Goal: Information Seeking & Learning: Learn about a topic

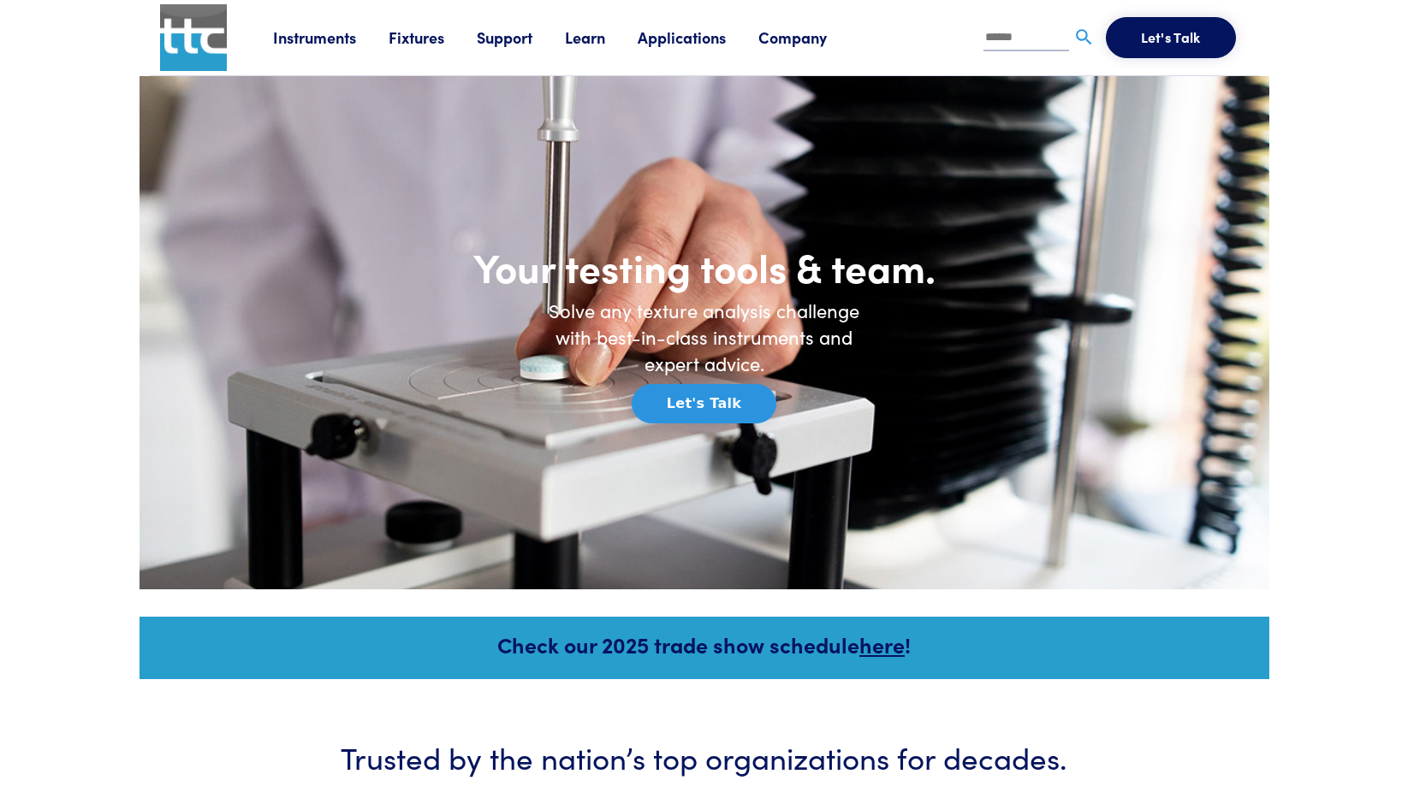
click at [342, 36] on link "Instruments" at bounding box center [331, 37] width 116 height 21
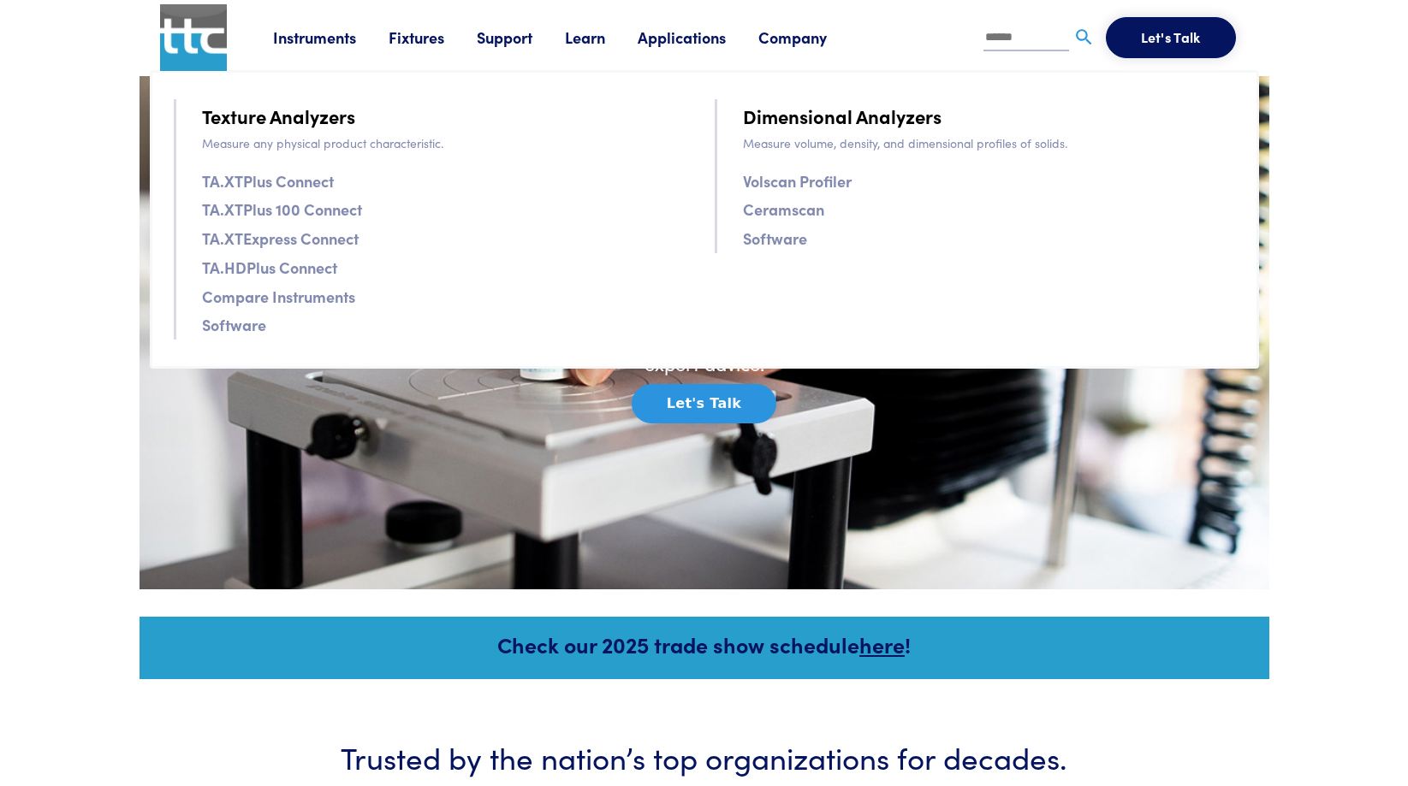
click at [301, 268] on link "TA.HDPlus Connect" at bounding box center [269, 267] width 135 height 25
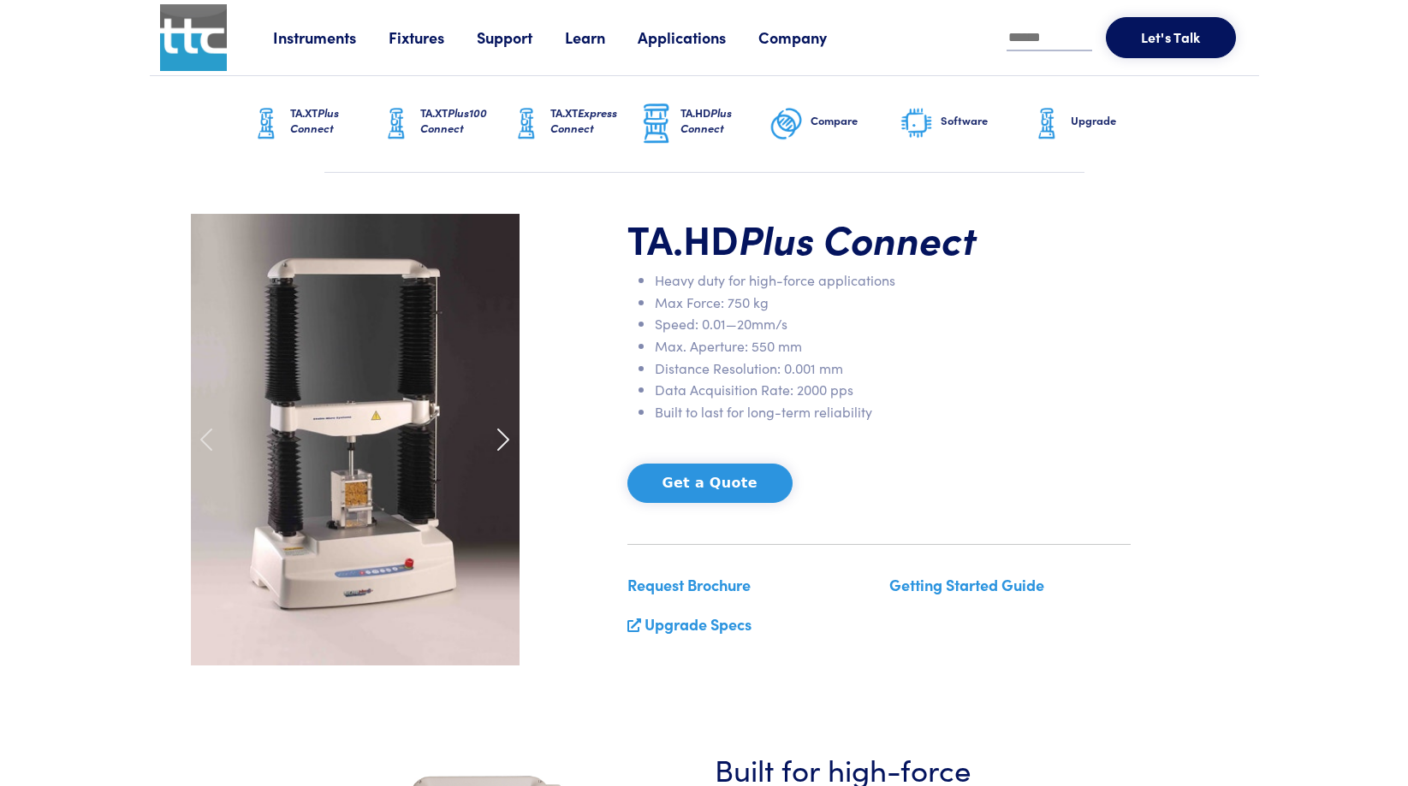
click at [501, 438] on span at bounding box center [502, 439] width 27 height 27
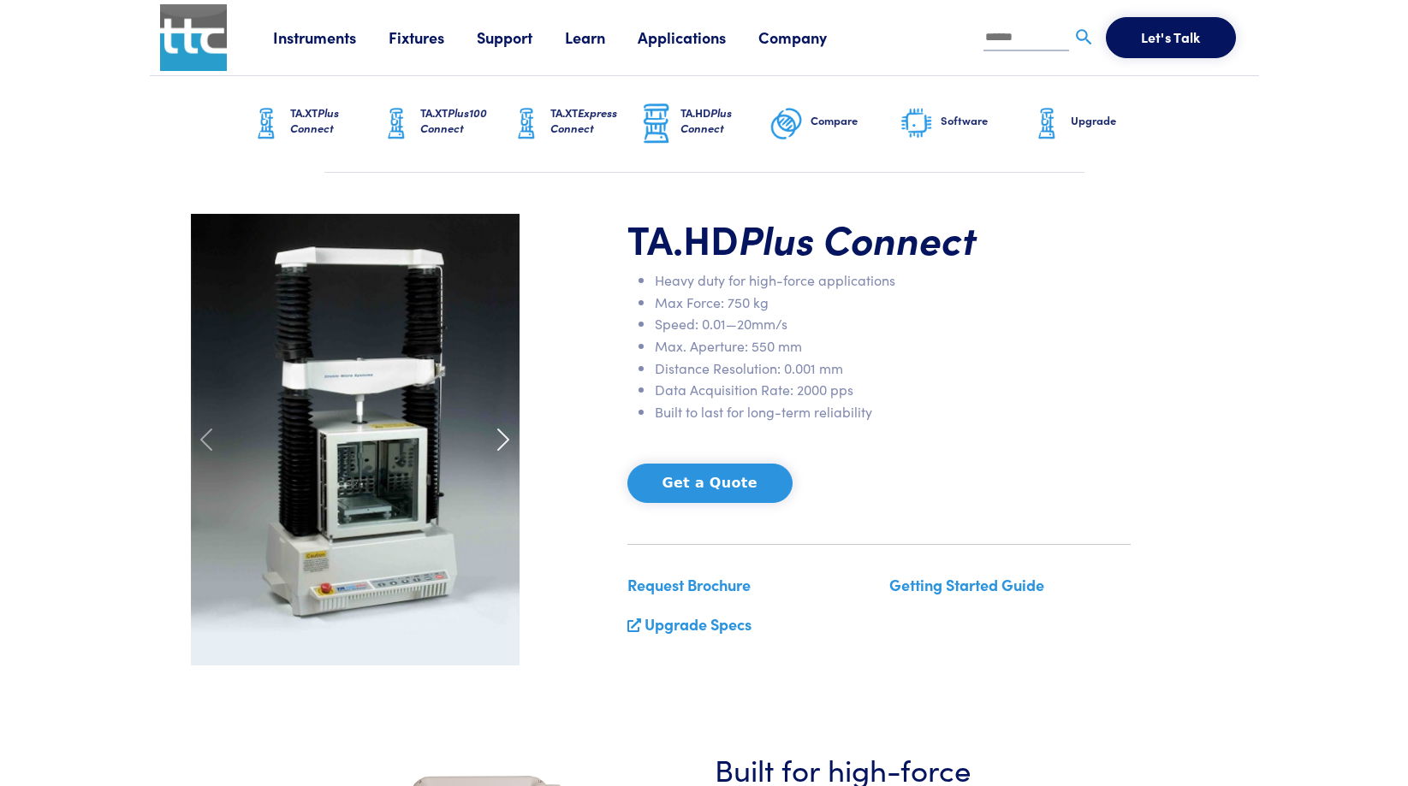
click at [501, 438] on span at bounding box center [502, 439] width 27 height 27
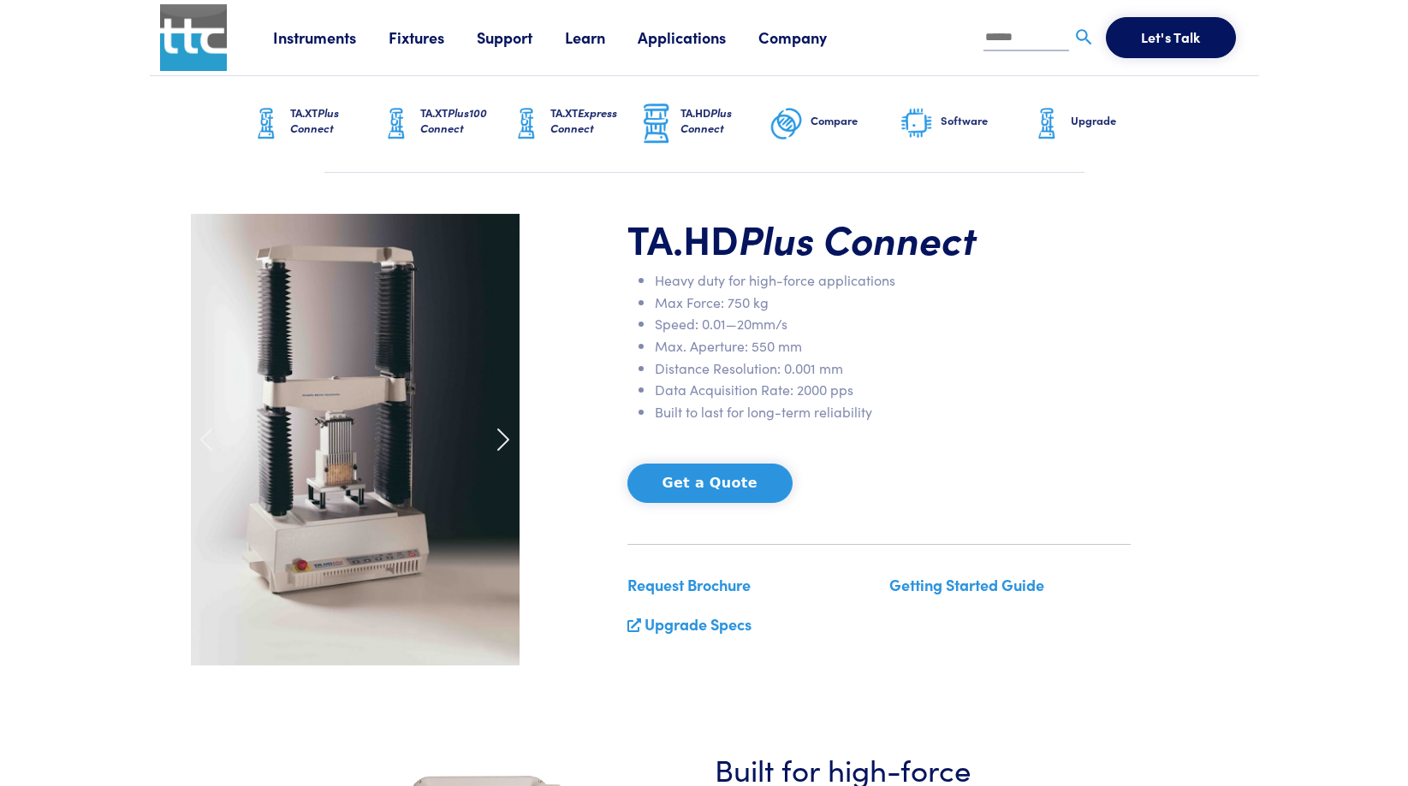
click at [501, 438] on span at bounding box center [502, 439] width 27 height 27
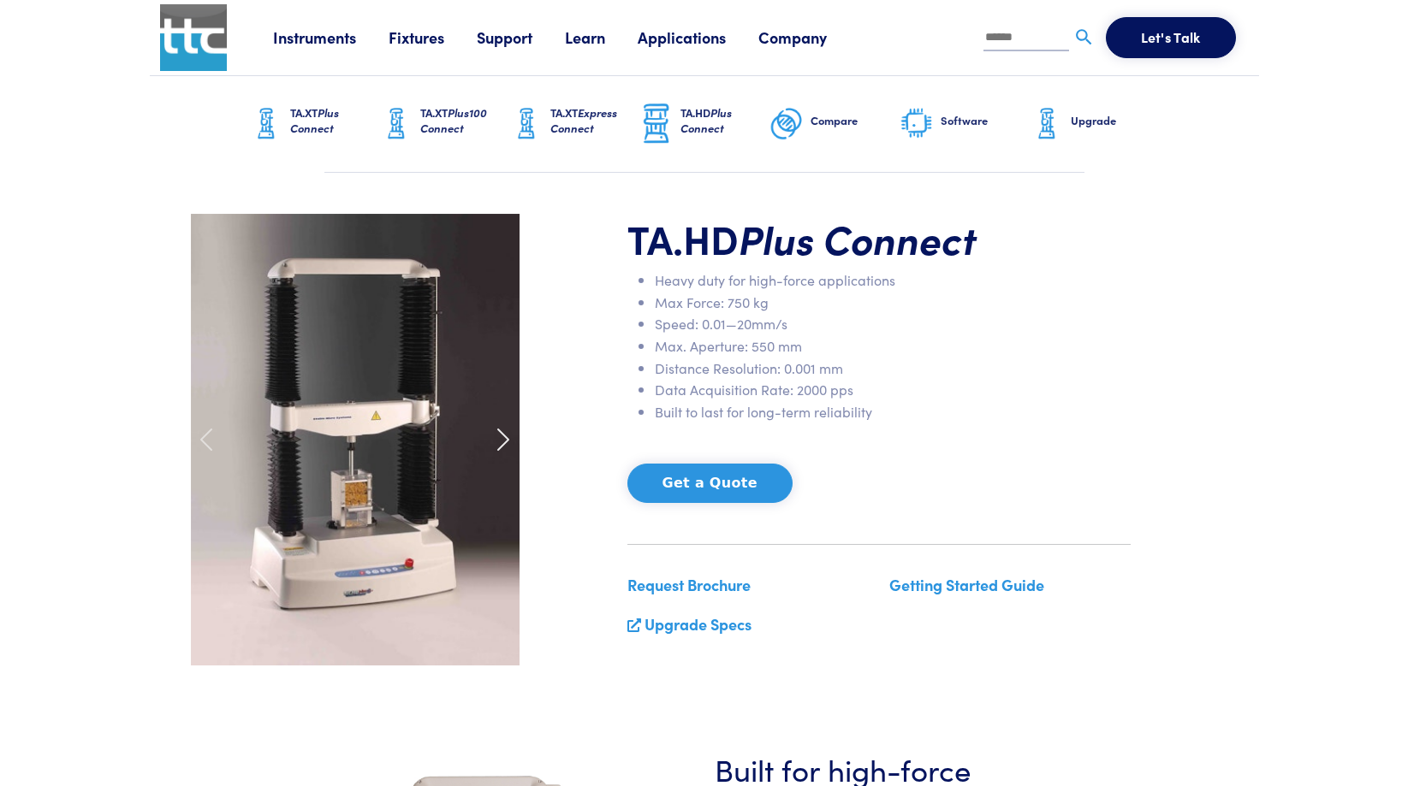
click at [501, 438] on span at bounding box center [502, 439] width 27 height 27
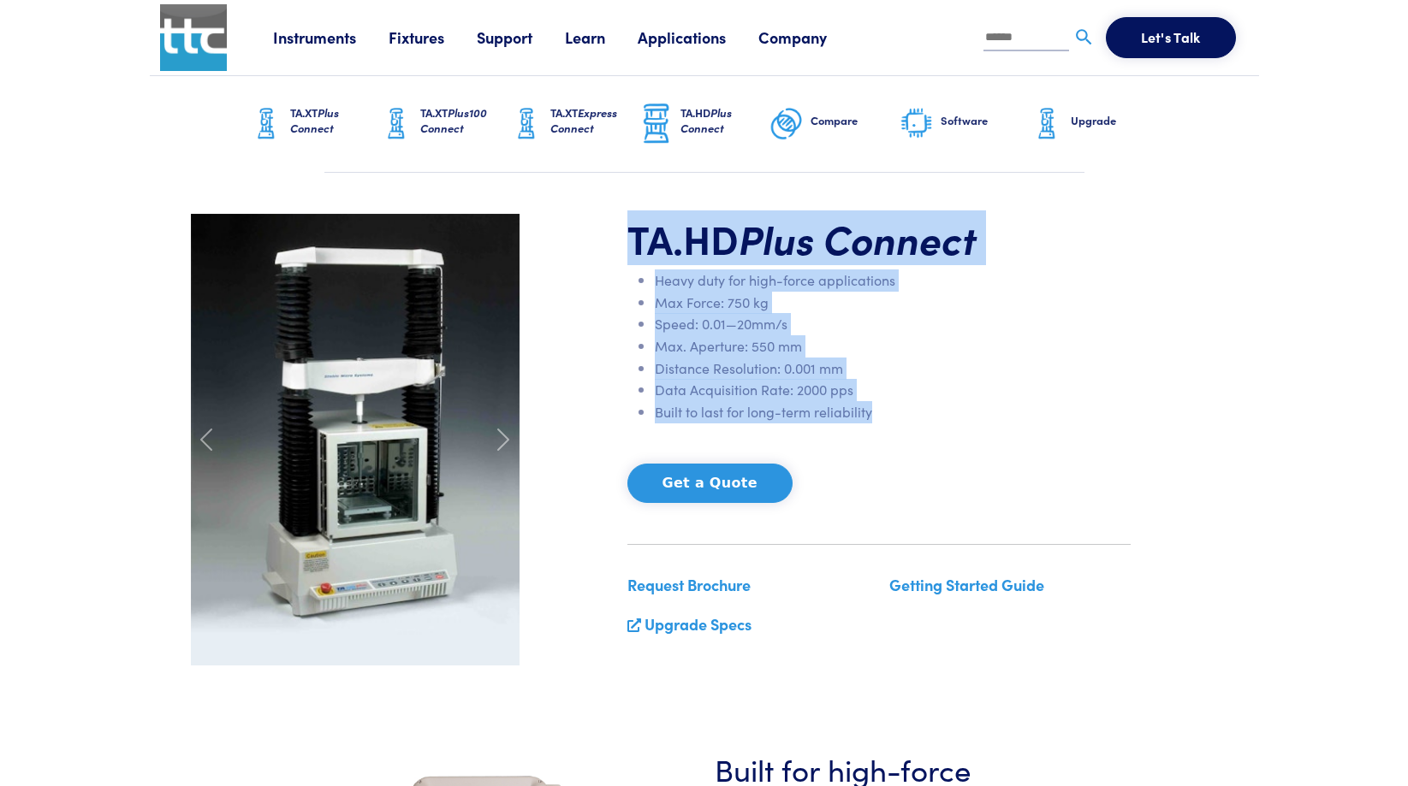
drag, startPoint x: 630, startPoint y: 234, endPoint x: 875, endPoint y: 422, distance: 308.8
click at [875, 422] on div "TA.HD Plus Connect Heavy duty for high-force applications Max Force: 750 kg Spe…" at bounding box center [879, 440] width 524 height 452
drag, startPoint x: 875, startPoint y: 422, endPoint x: 870, endPoint y: 412, distance: 10.3
click at [870, 412] on li "Built to last for long-term reliability" at bounding box center [893, 412] width 476 height 22
drag, startPoint x: 628, startPoint y: 240, endPoint x: 869, endPoint y: 411, distance: 295.8
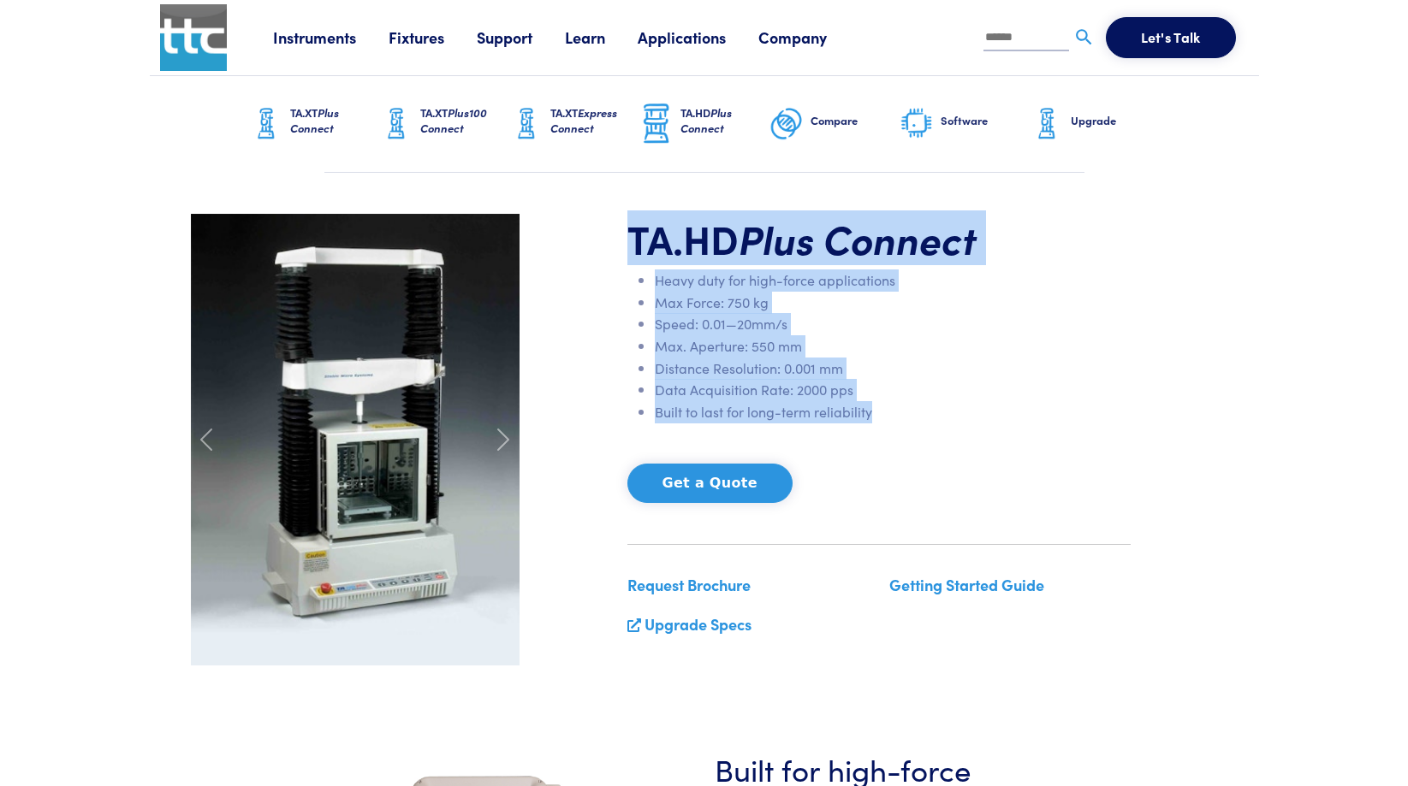
click at [869, 411] on div "TA.HD Plus Connect Heavy duty for high-force applications Max Force: 750 kg Spe…" at bounding box center [879, 440] width 524 height 452
drag, startPoint x: 869, startPoint y: 411, endPoint x: 854, endPoint y: 413, distance: 15.6
click at [854, 413] on li "Built to last for long-term reliability" at bounding box center [893, 412] width 476 height 22
drag, startPoint x: 630, startPoint y: 234, endPoint x: 881, endPoint y: 412, distance: 307.0
click at [881, 412] on div "TA.HD Plus Connect Heavy duty for high-force applications Max Force: 750 kg Spe…" at bounding box center [879, 440] width 524 height 452
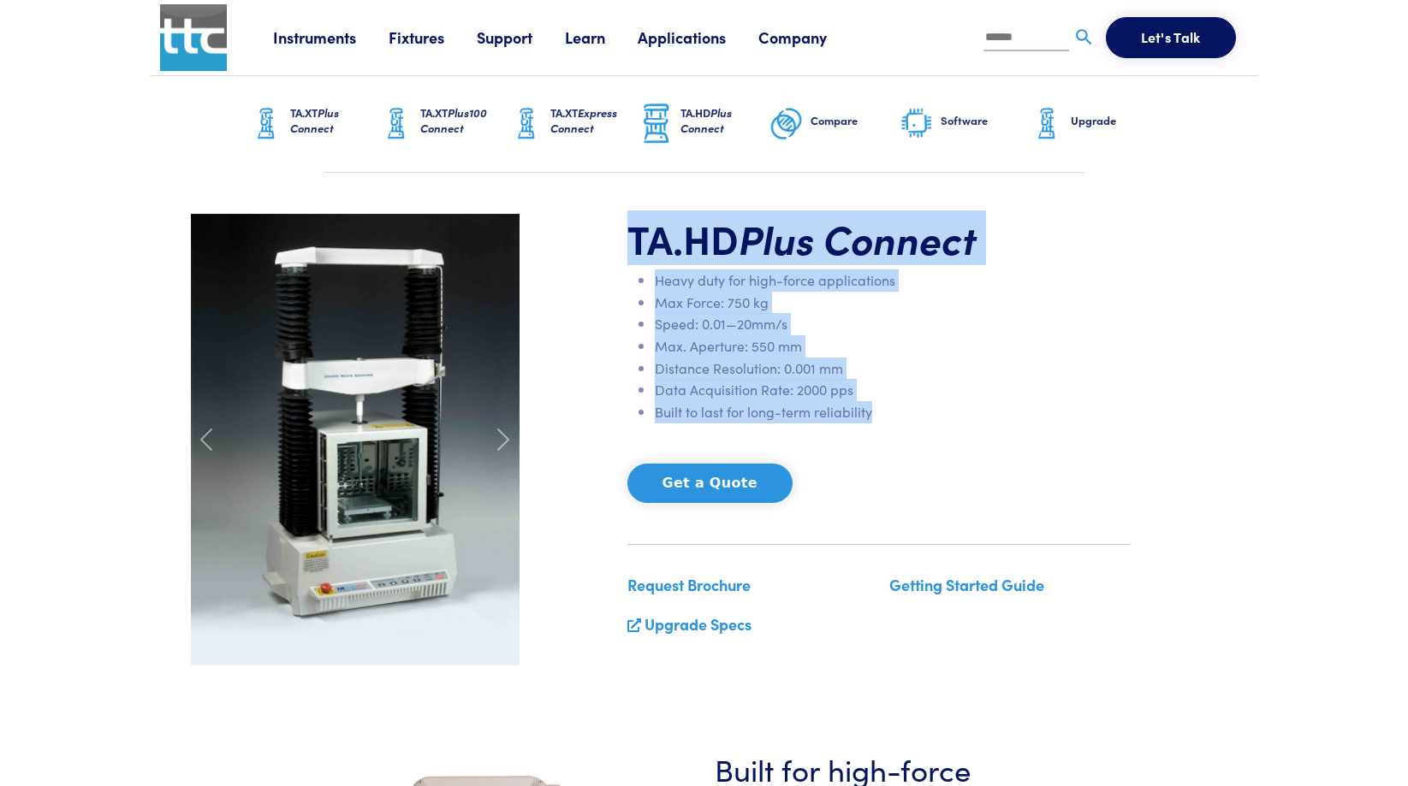
drag, startPoint x: 881, startPoint y: 412, endPoint x: 871, endPoint y: 413, distance: 9.6
click at [871, 413] on li "Built to last for long-term reliability" at bounding box center [893, 412] width 476 height 22
